Goal: Find specific page/section: Find specific page/section

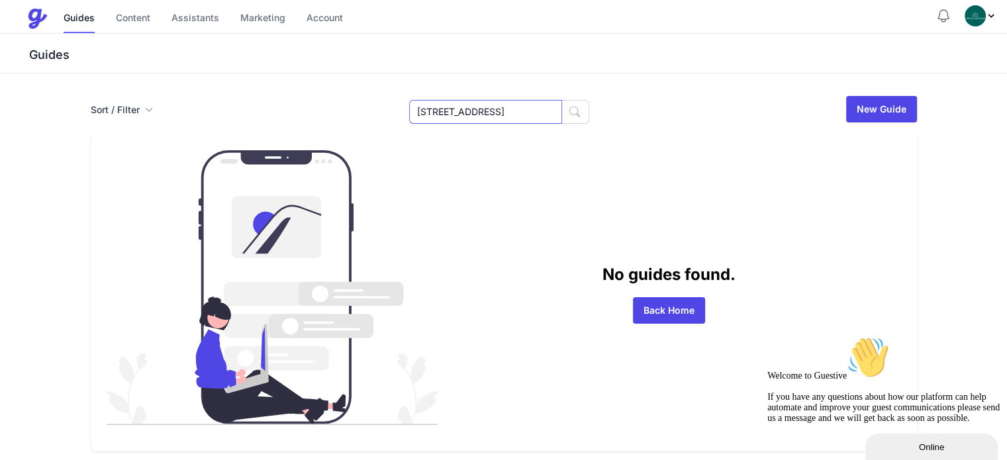
scroll to position [0, 34]
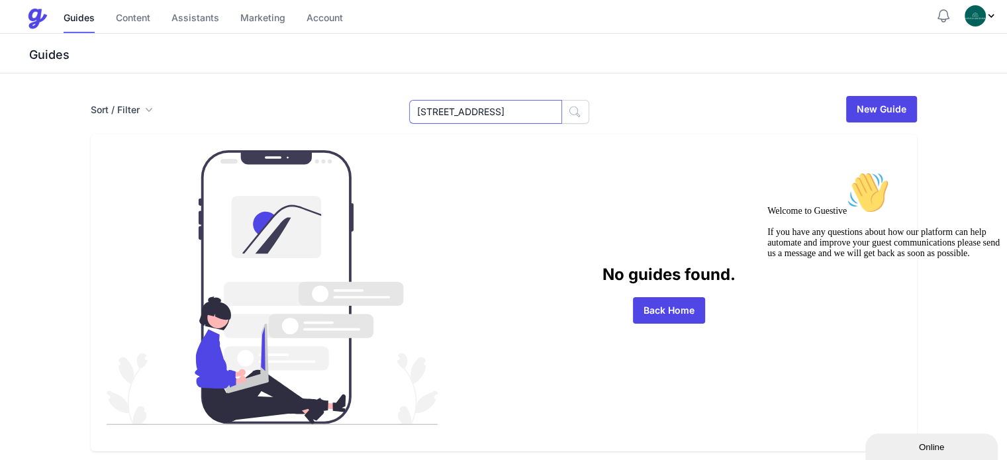
drag, startPoint x: 460, startPoint y: 111, endPoint x: 641, endPoint y: 113, distance: 180.7
click at [641, 113] on div "Sort / Filter Sort Name Created Unsorted All Published Unpublished Archived 652…" at bounding box center [504, 109] width 826 height 29
type input "6"
click at [571, 115] on icon "button" at bounding box center [574, 111] width 13 height 13
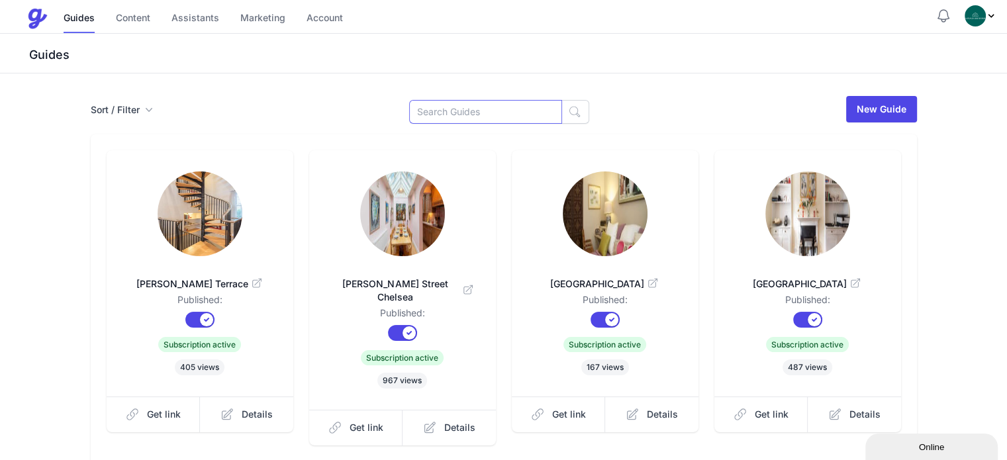
click at [475, 118] on input at bounding box center [485, 112] width 153 height 24
type input "Ongar"
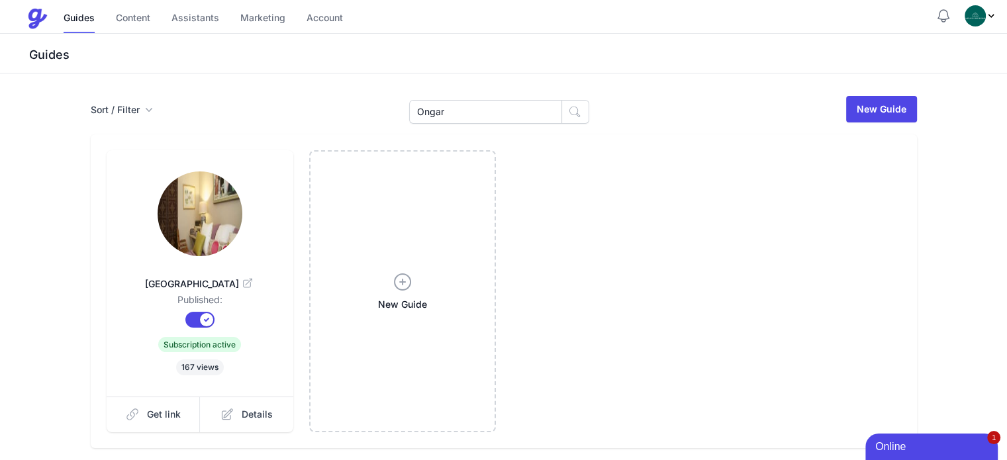
scroll to position [56, 0]
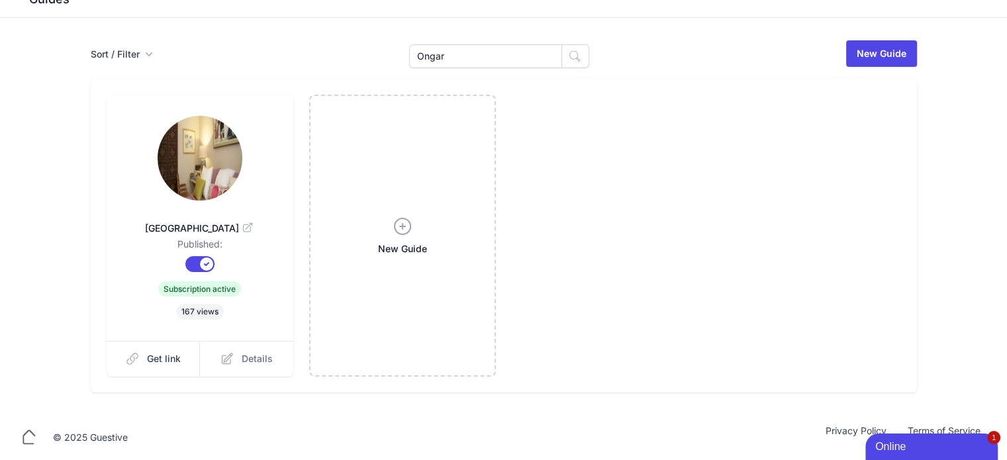
click at [242, 359] on span "Details" at bounding box center [257, 358] width 31 height 13
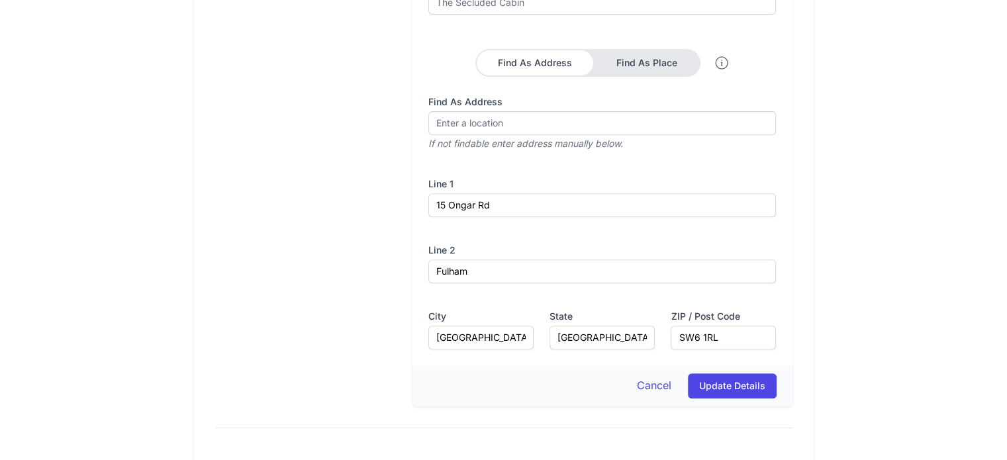
scroll to position [530, 0]
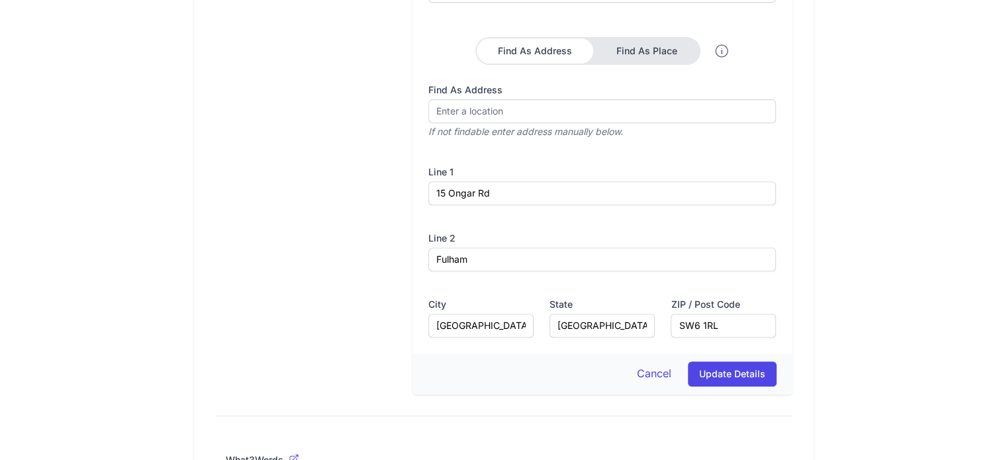
click at [640, 52] on button "Find As Place" at bounding box center [646, 50] width 105 height 25
click at [590, 55] on button "Find As Address" at bounding box center [537, 50] width 118 height 25
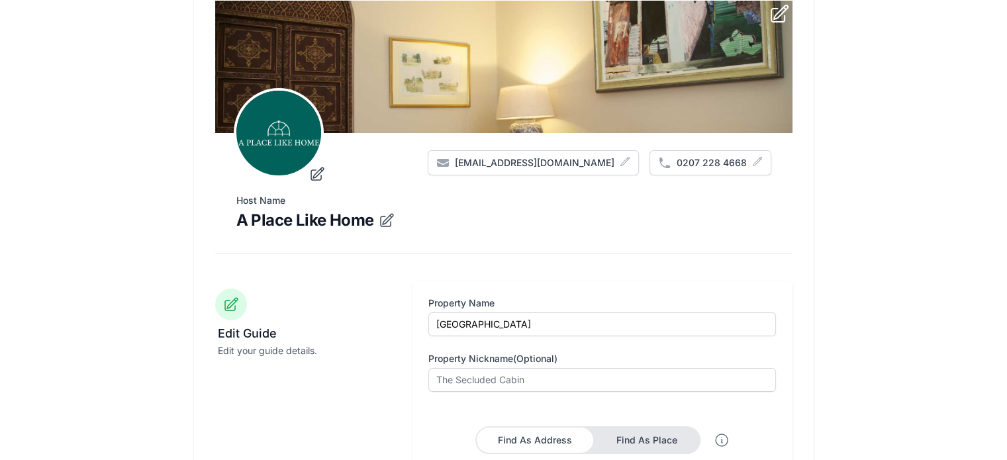
scroll to position [132, 0]
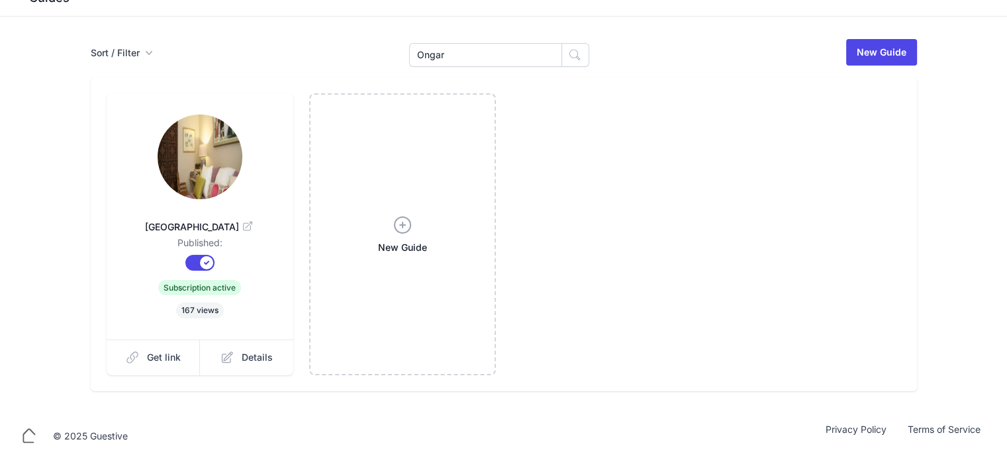
scroll to position [56, 0]
click at [147, 359] on span "Get link" at bounding box center [164, 358] width 34 height 13
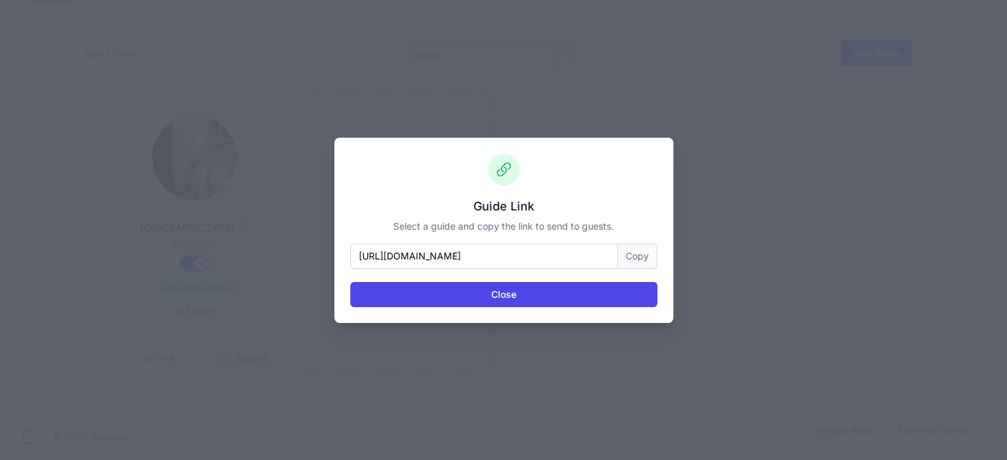
scroll to position [0, 0]
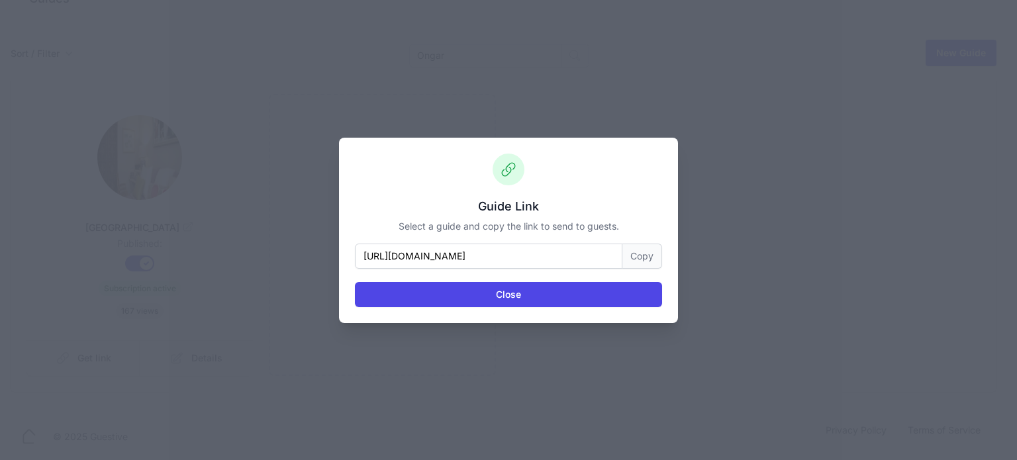
click at [638, 255] on button "Copy" at bounding box center [642, 256] width 40 height 25
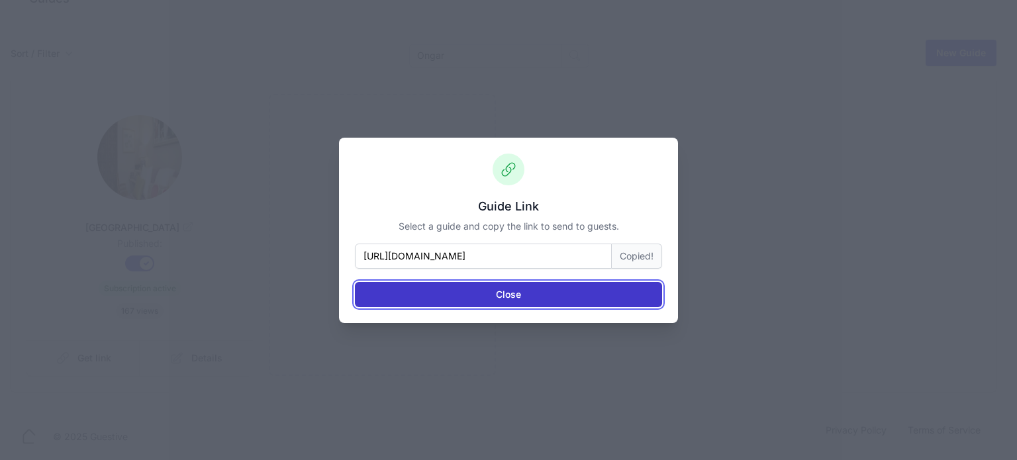
click at [547, 291] on button "Close" at bounding box center [508, 294] width 307 height 25
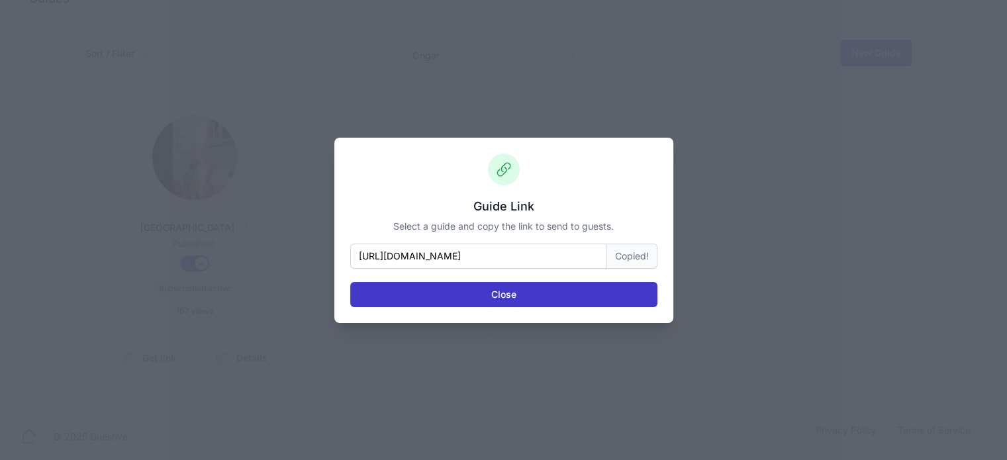
scroll to position [56, 0]
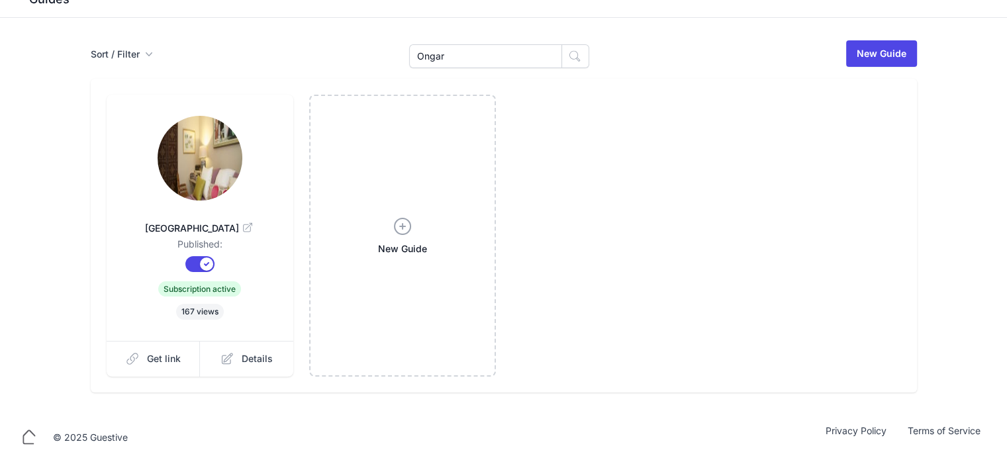
click at [158, 187] on img at bounding box center [200, 158] width 85 height 85
